Goal: Task Accomplishment & Management: Manage account settings

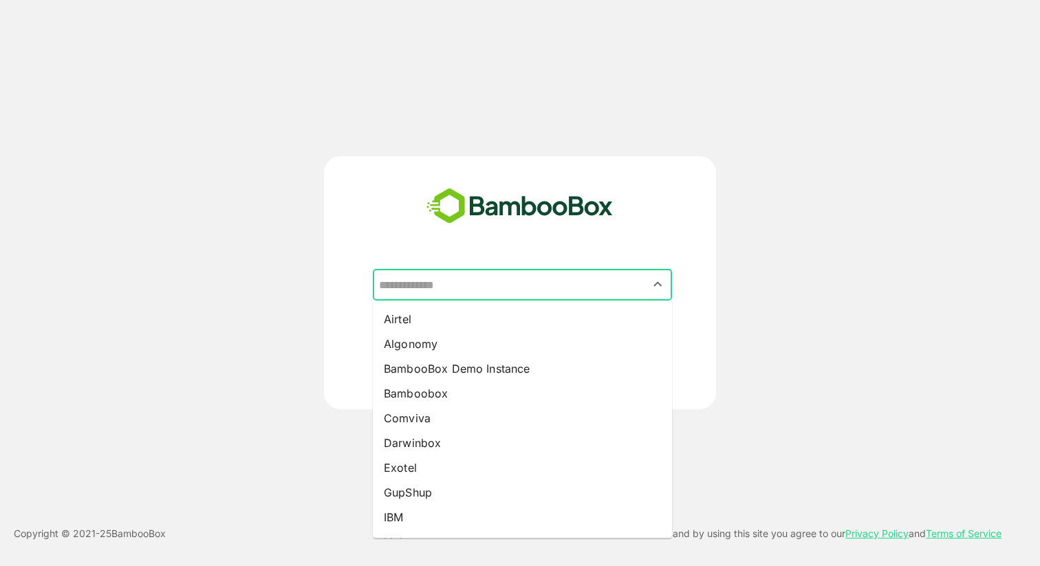
click at [481, 291] on input "text" at bounding box center [523, 285] width 294 height 26
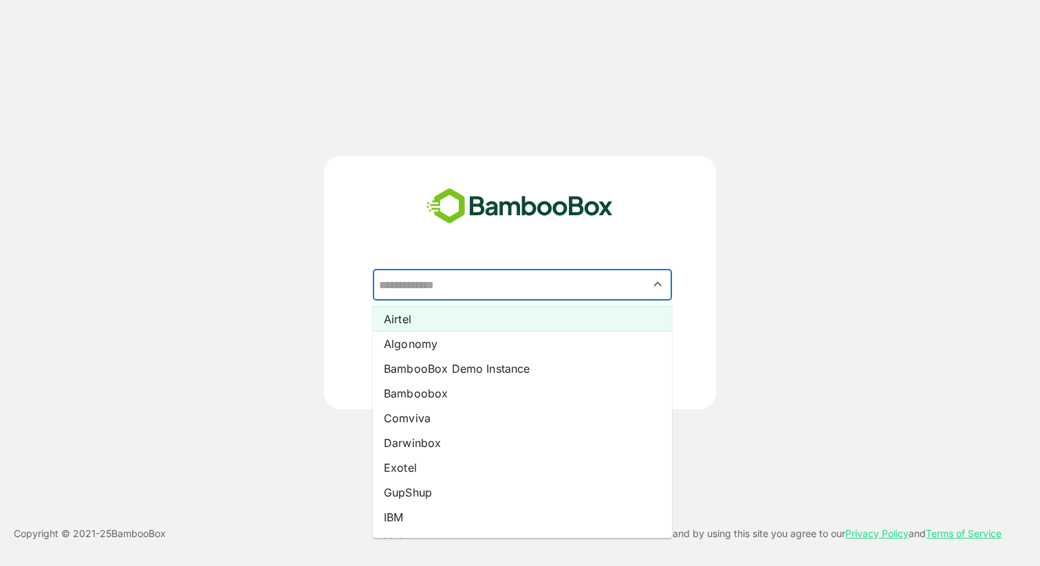
click at [454, 315] on li "Airtel" at bounding box center [522, 319] width 299 height 25
type input "******"
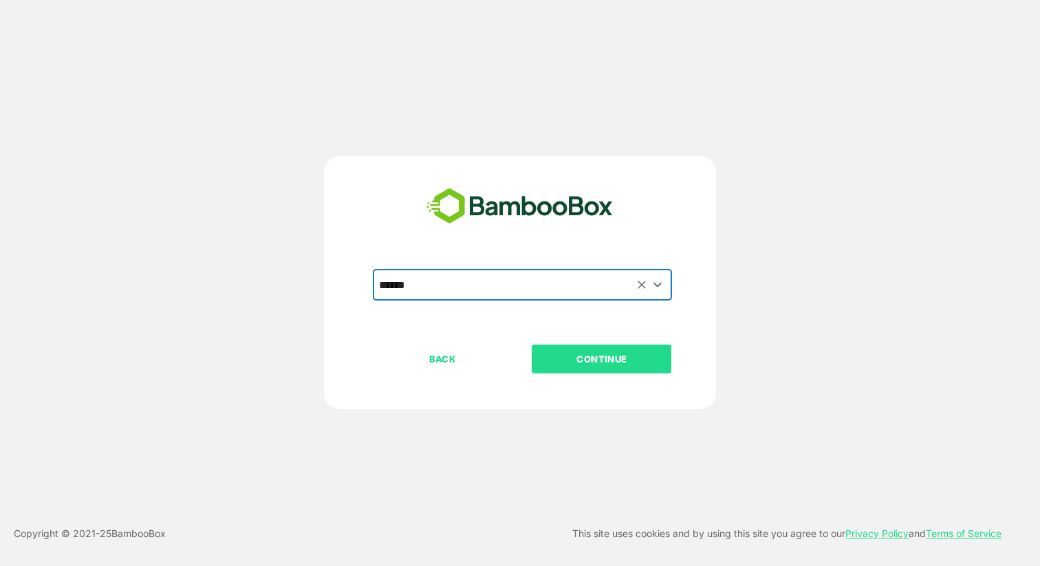
click at [576, 355] on p "CONTINUE" at bounding box center [602, 359] width 138 height 15
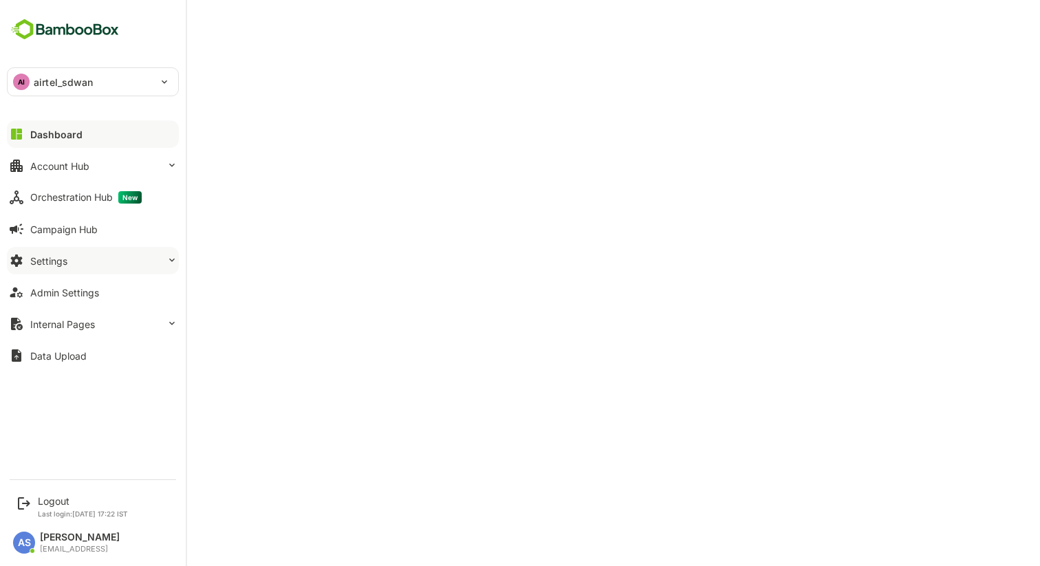
click at [80, 266] on button "Settings" at bounding box center [93, 261] width 172 height 28
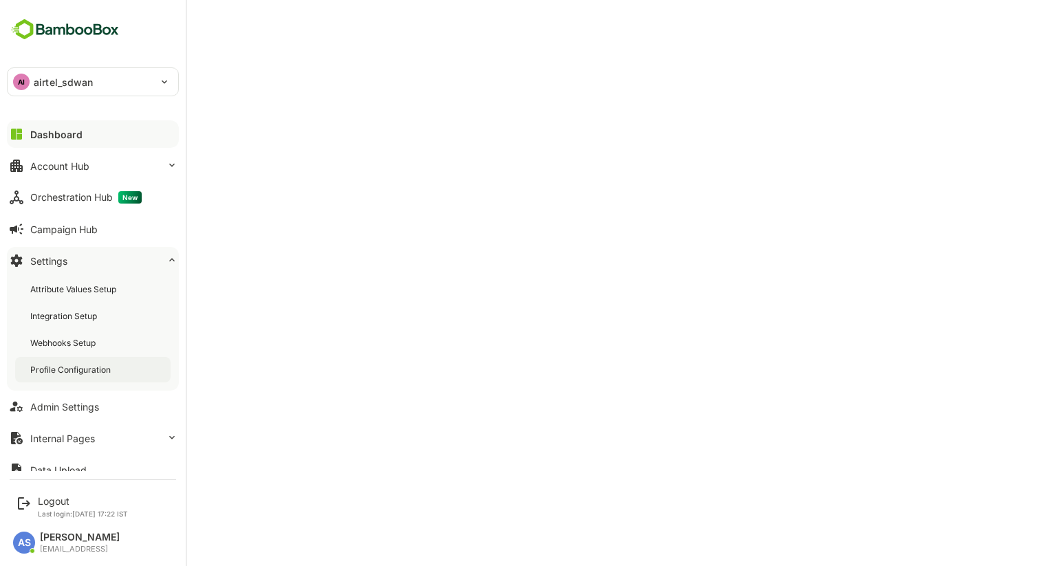
click at [77, 370] on div "Profile Configuration" at bounding box center [71, 370] width 83 height 12
click at [50, 503] on div "Logout" at bounding box center [83, 501] width 90 height 12
